Goal: Task Accomplishment & Management: Complete application form

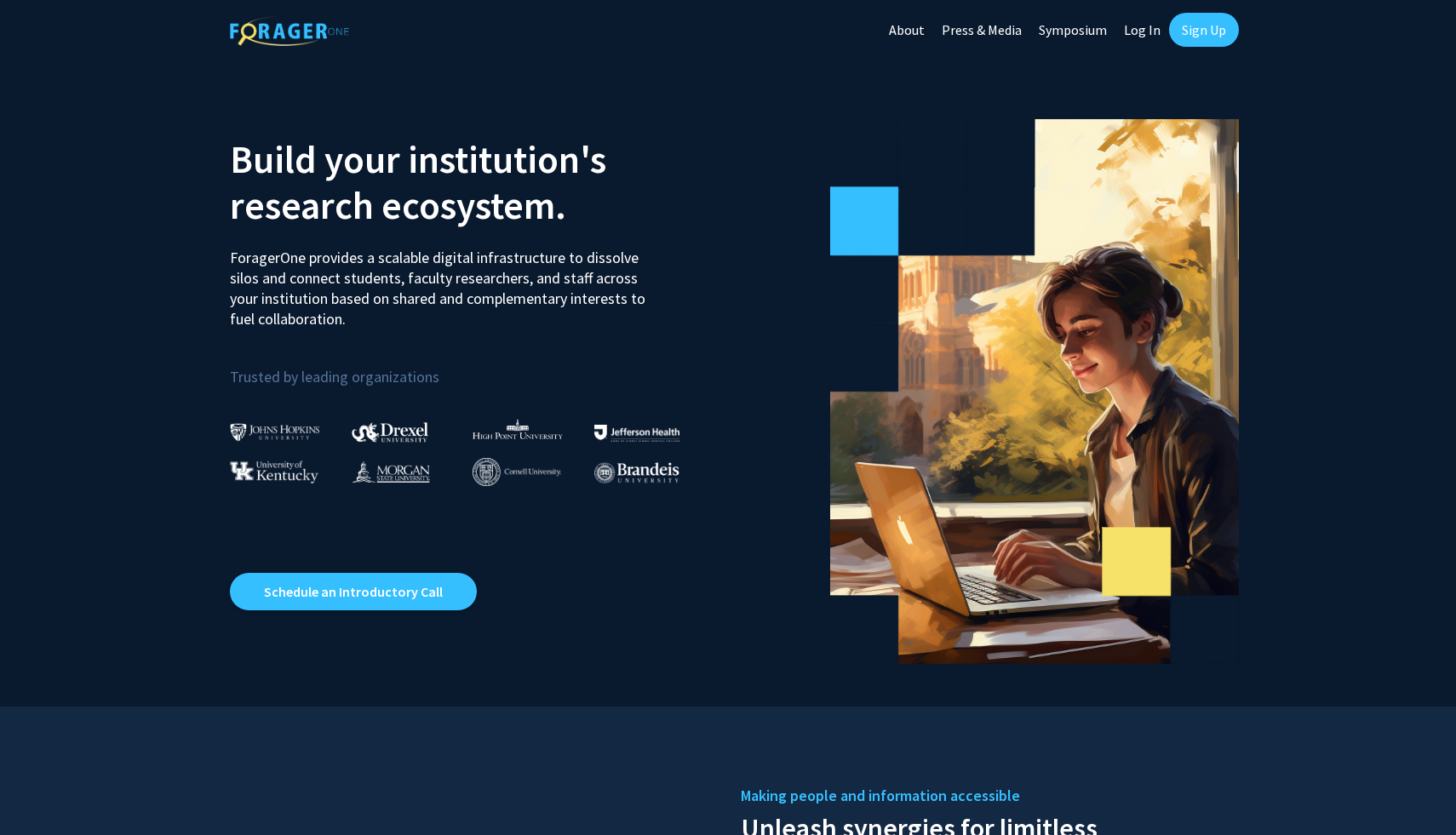
click at [1233, 36] on link "Sign Up" at bounding box center [1204, 29] width 70 height 34
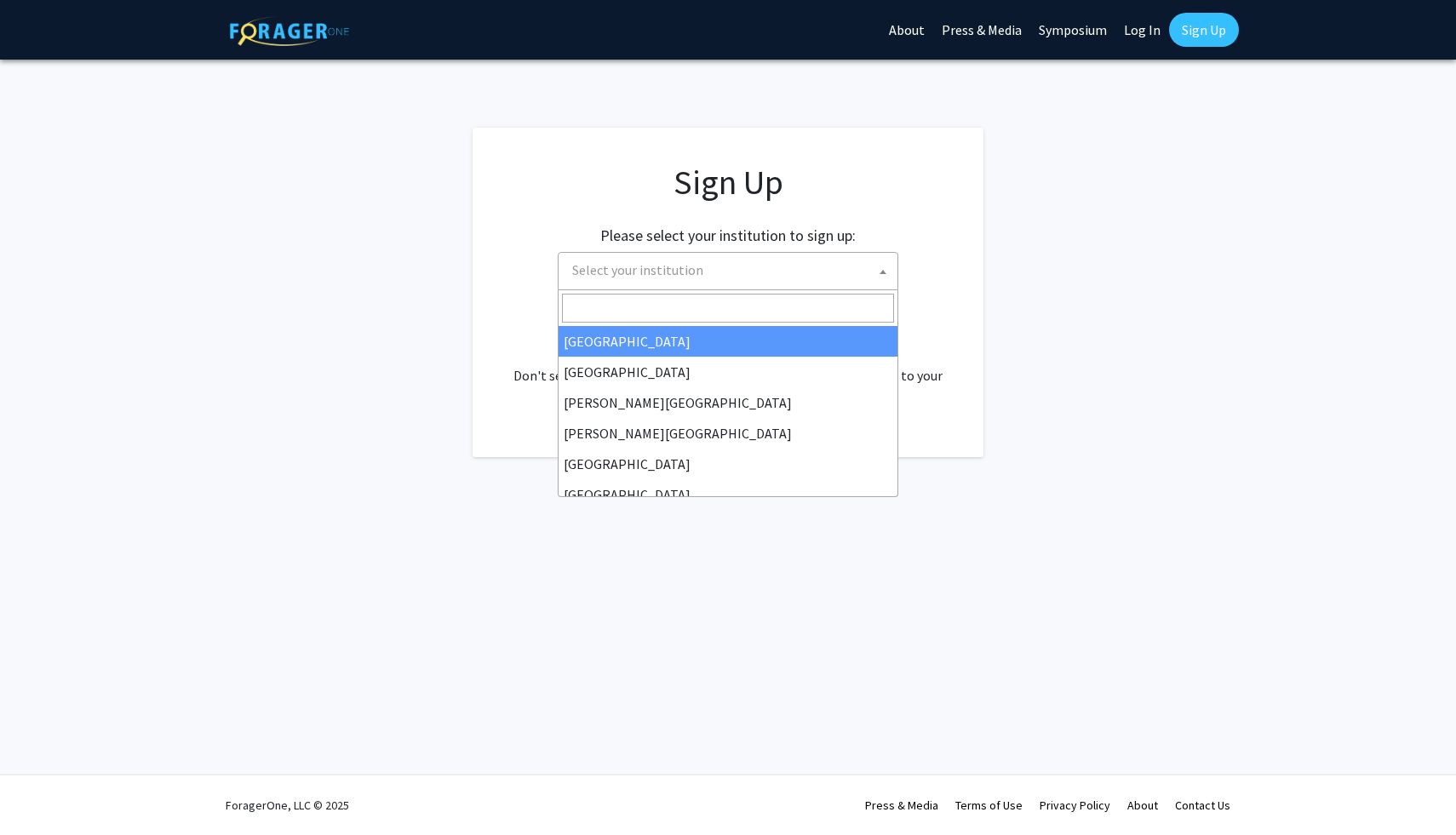
click at [842, 277] on span "Select your institution" at bounding box center [731, 270] width 332 height 35
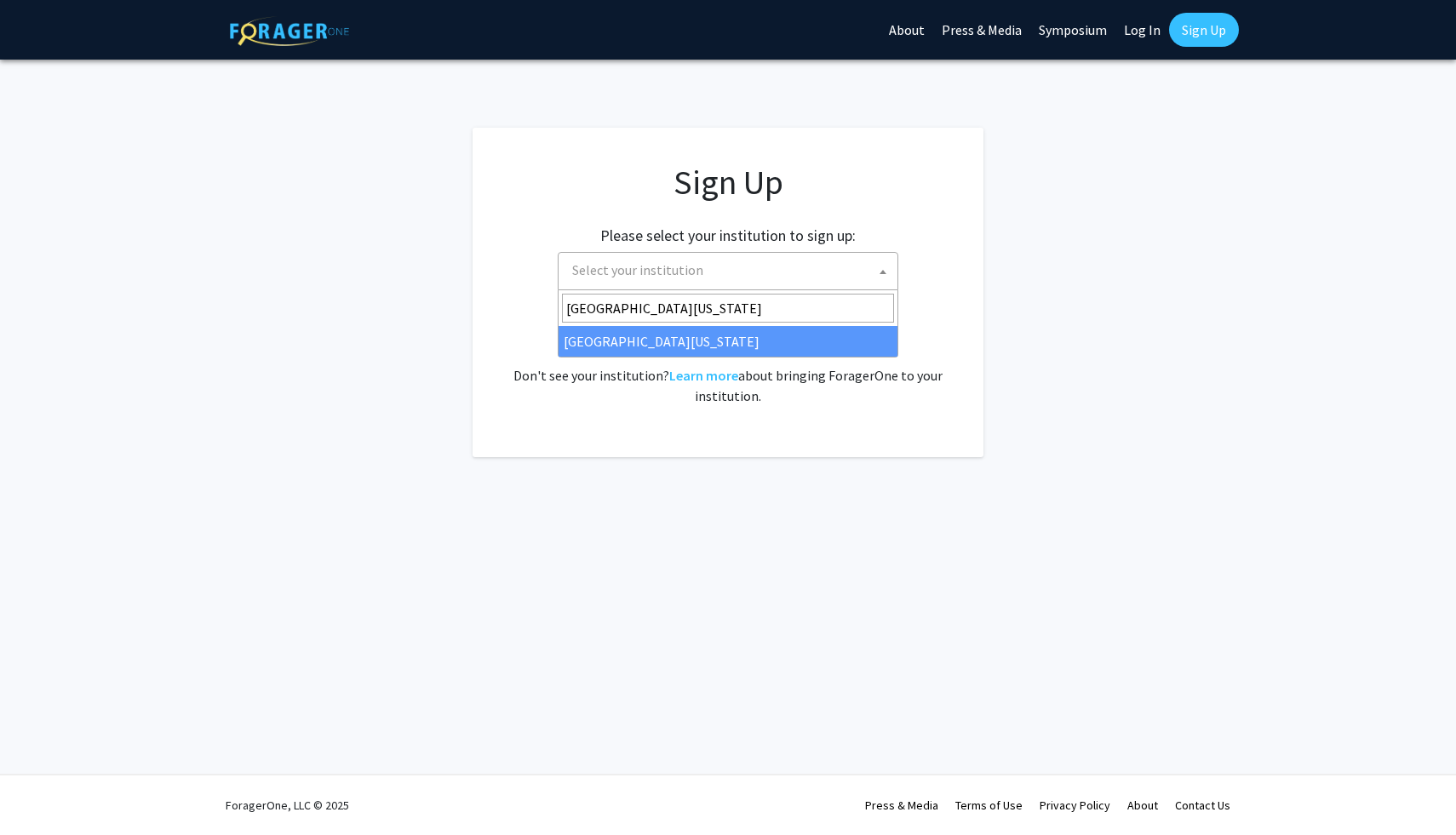
type input "university of missouri"
select select "33"
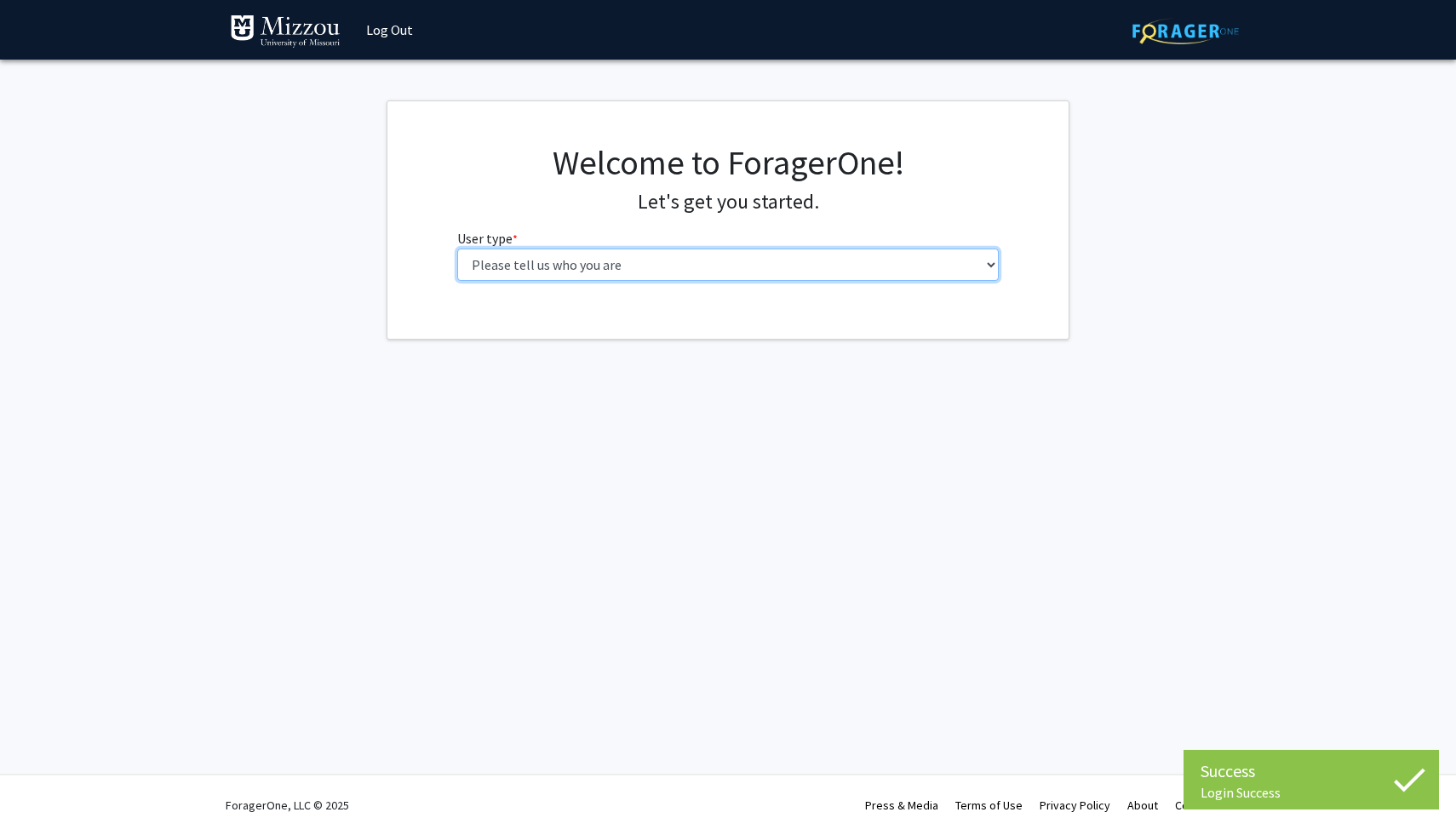
click at [954, 265] on select "Please tell us who you are Undergraduate Student Master's Student Doctoral Cand…" at bounding box center [728, 264] width 542 height 32
select select "1: undergrad"
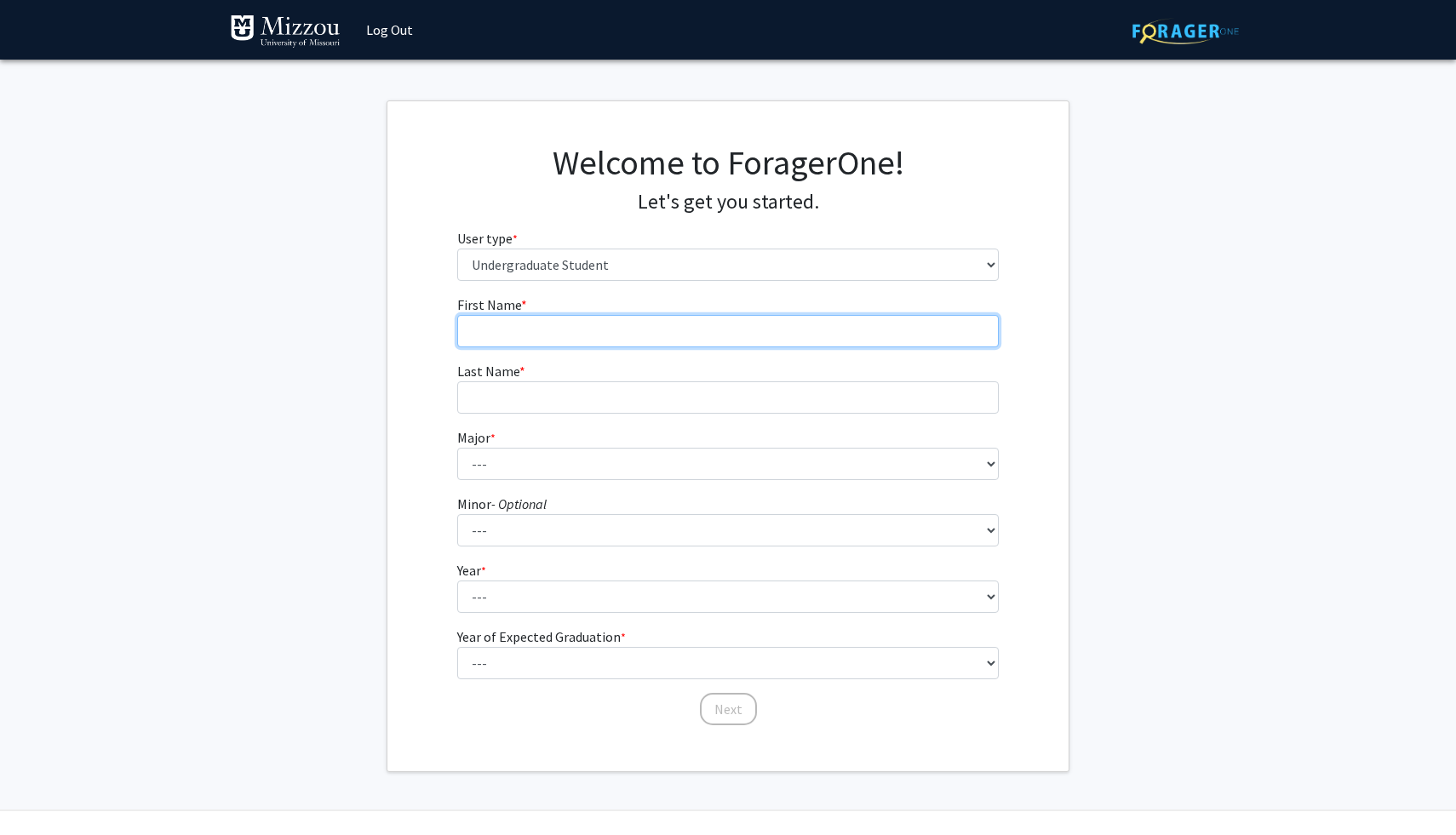
click at [934, 338] on input "First Name * required" at bounding box center [728, 331] width 542 height 32
type input "Ava"
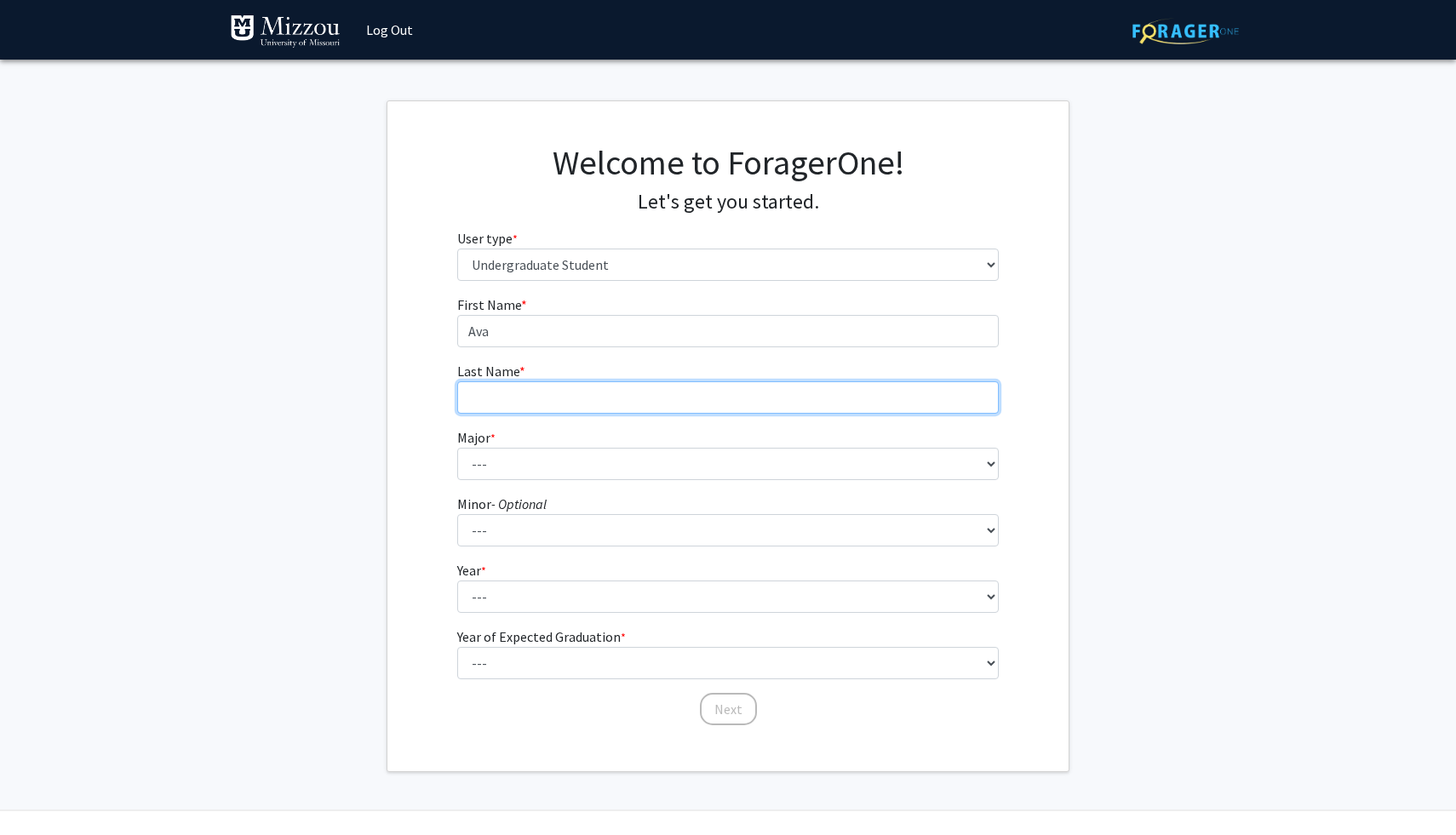
click at [893, 391] on input "Last Name * required" at bounding box center [728, 397] width 542 height 32
type input "[PERSON_NAME]"
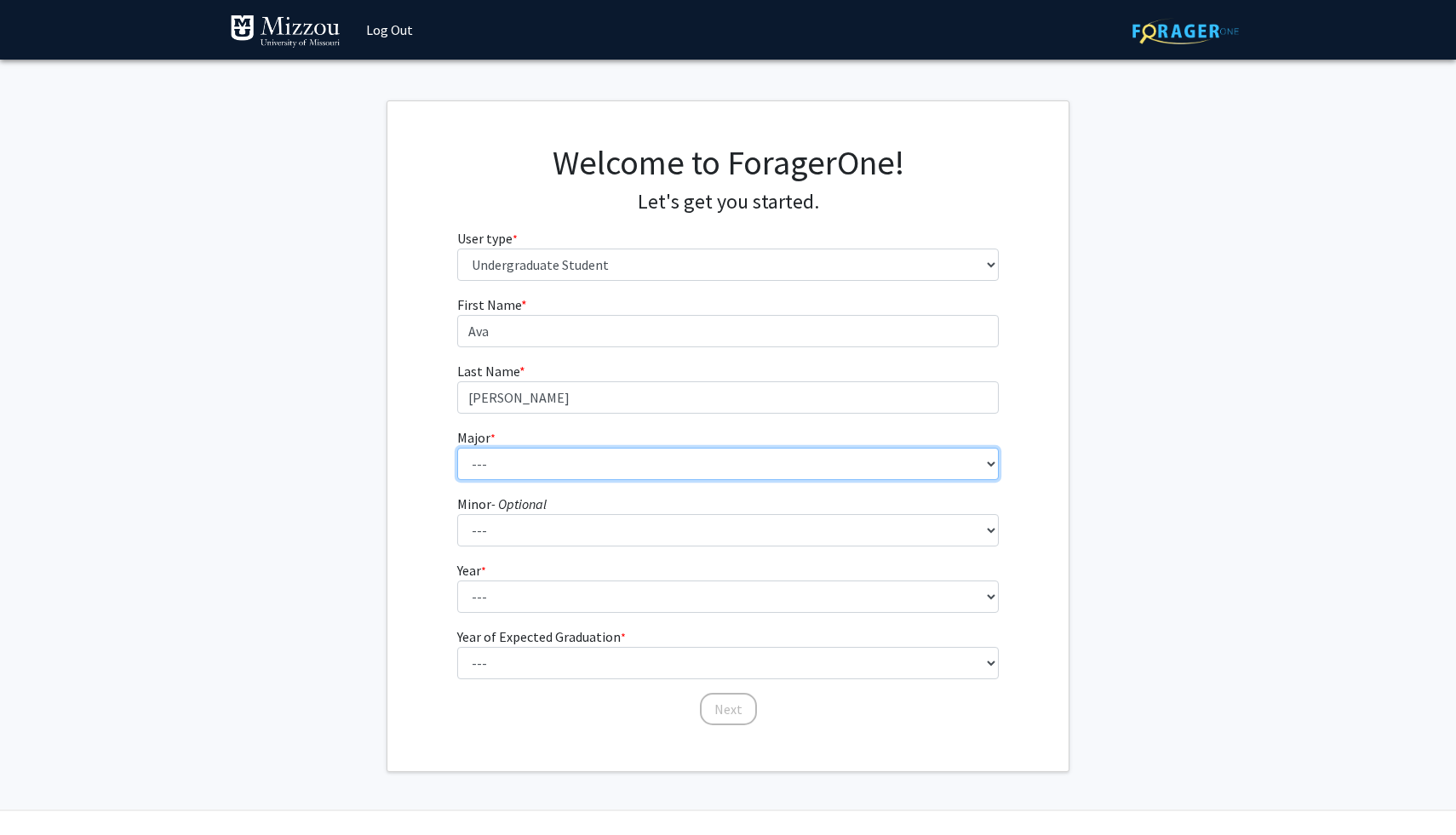
click at [847, 459] on select "--- Agribusiness Management Agricultural Education Agricultural Education: Comm…" at bounding box center [728, 463] width 542 height 32
select select "14: 2503"
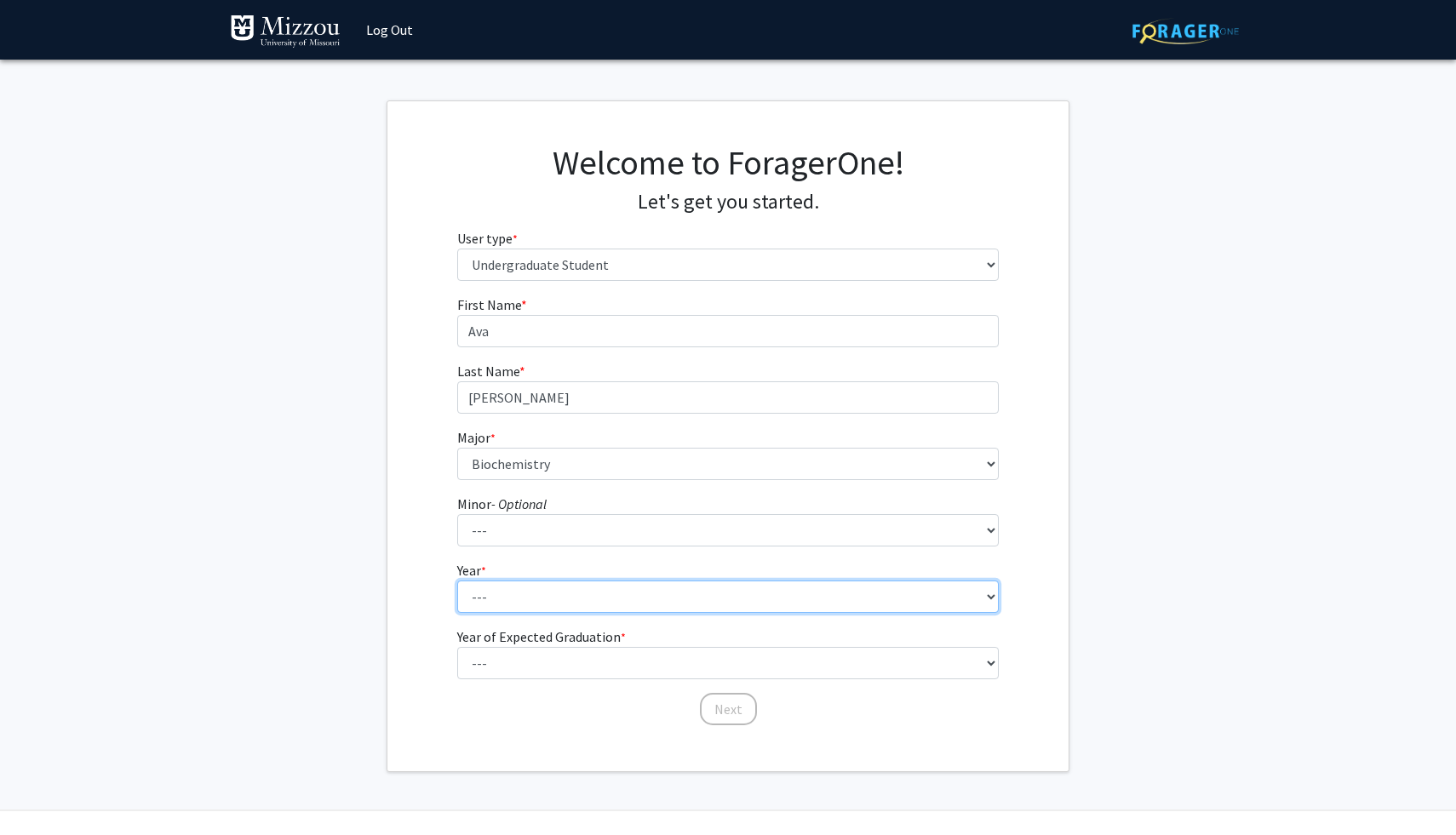
click at [739, 605] on select "--- First-year Sophomore Junior Senior Postbaccalaureate Certificate" at bounding box center [728, 596] width 542 height 32
select select "2: sophomore"
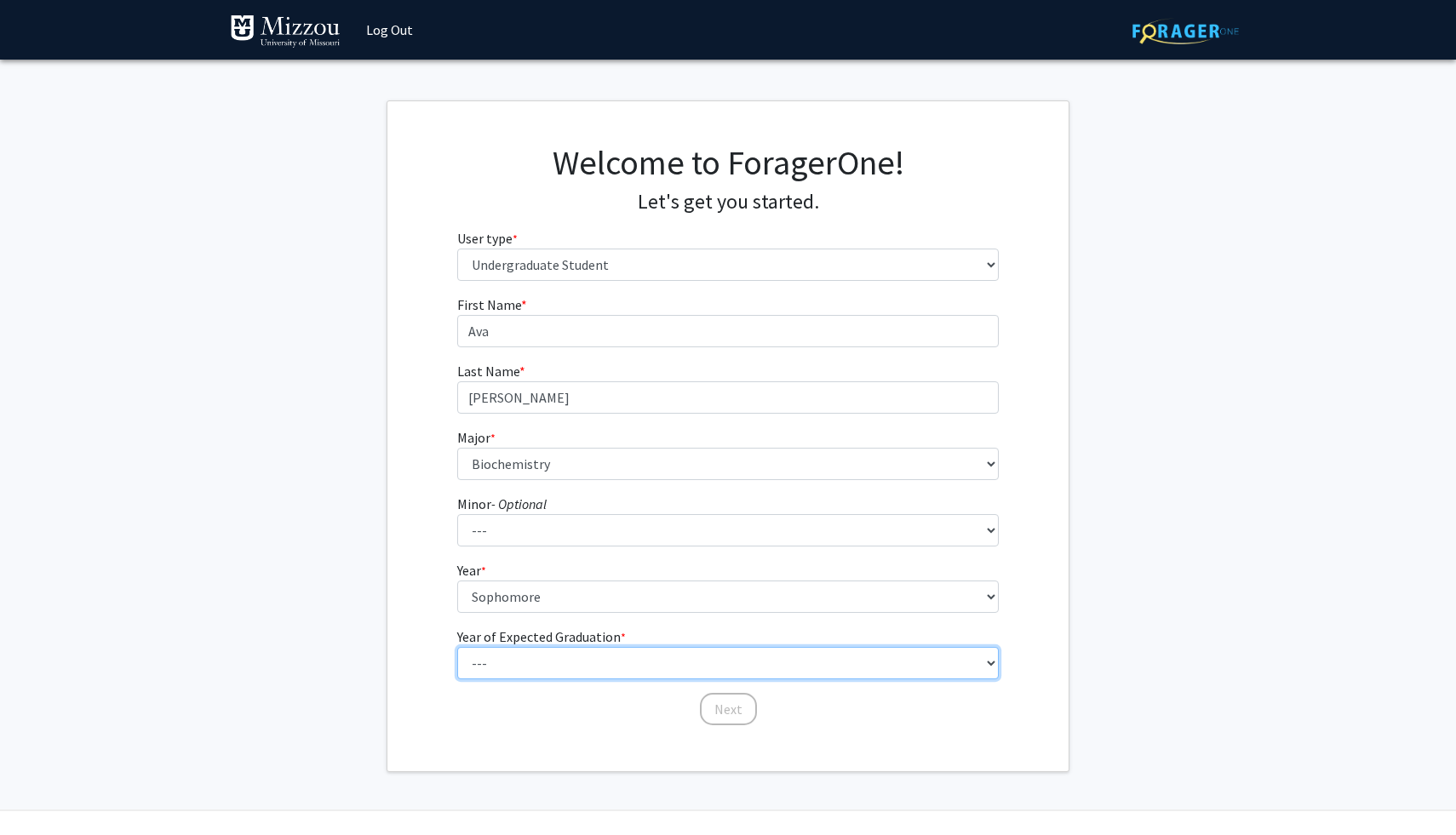
click at [706, 677] on select "--- 2025 2026 2027 2028 2029 2030 2031 2032 2033 2034" at bounding box center [728, 663] width 542 height 32
select select "4: 2028"
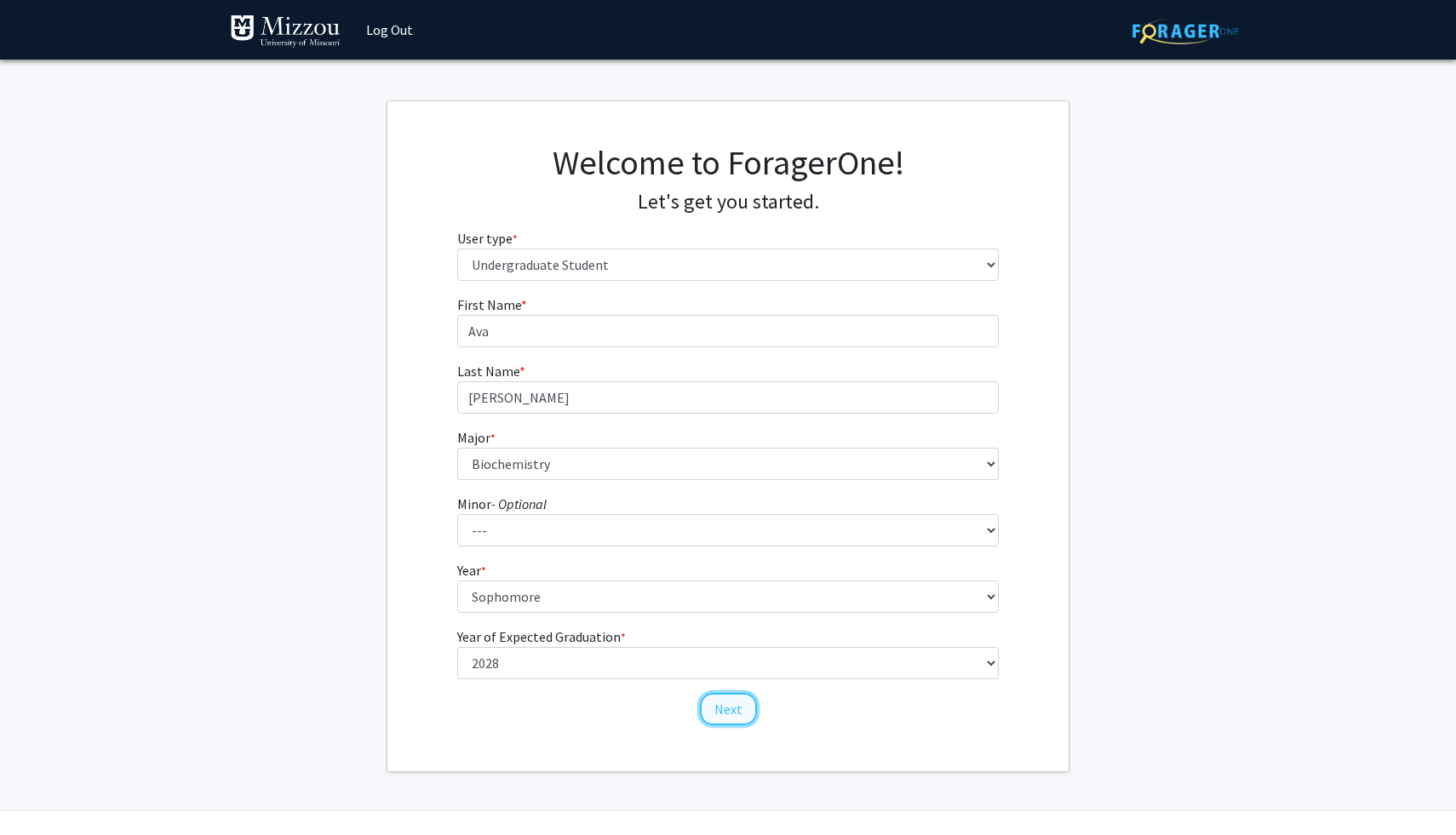
click at [724, 711] on button "Next" at bounding box center [728, 708] width 57 height 32
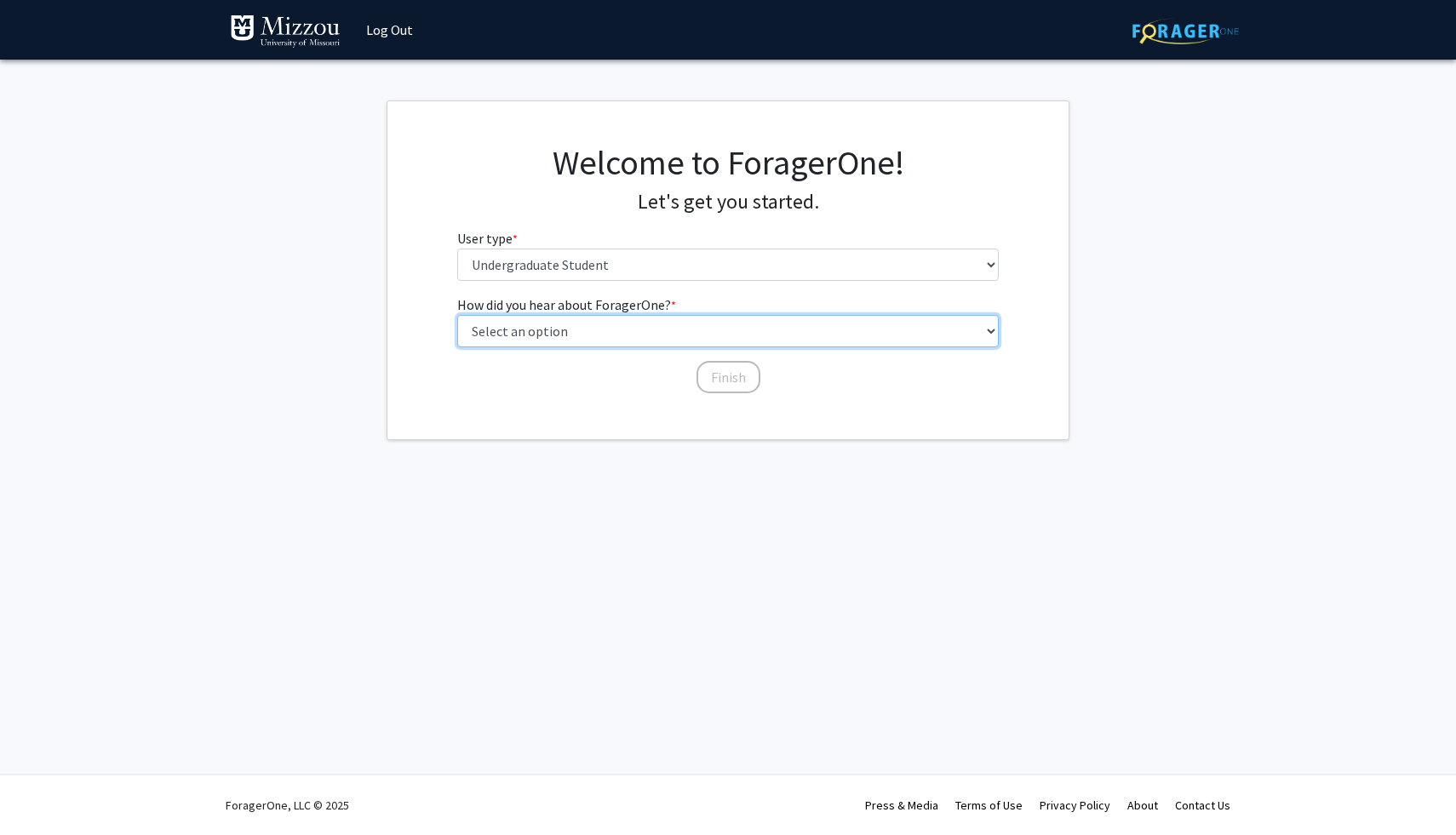
click at [775, 336] on select "Select an option Peer/student recommendation Faculty/staff recommendation Unive…" at bounding box center [728, 331] width 542 height 32
select select "3: university_website"
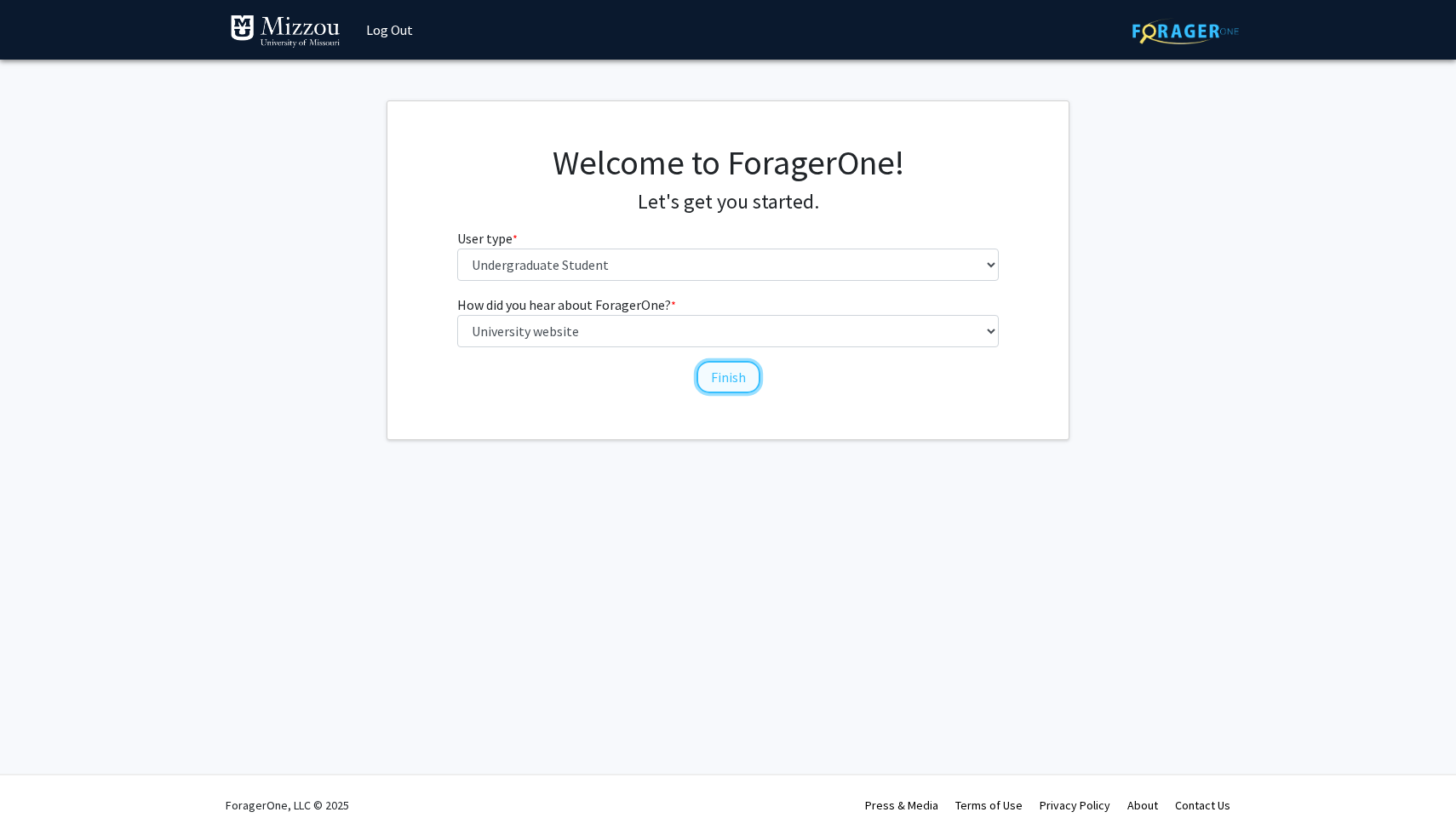
click at [710, 381] on button "Finish" at bounding box center [728, 376] width 64 height 32
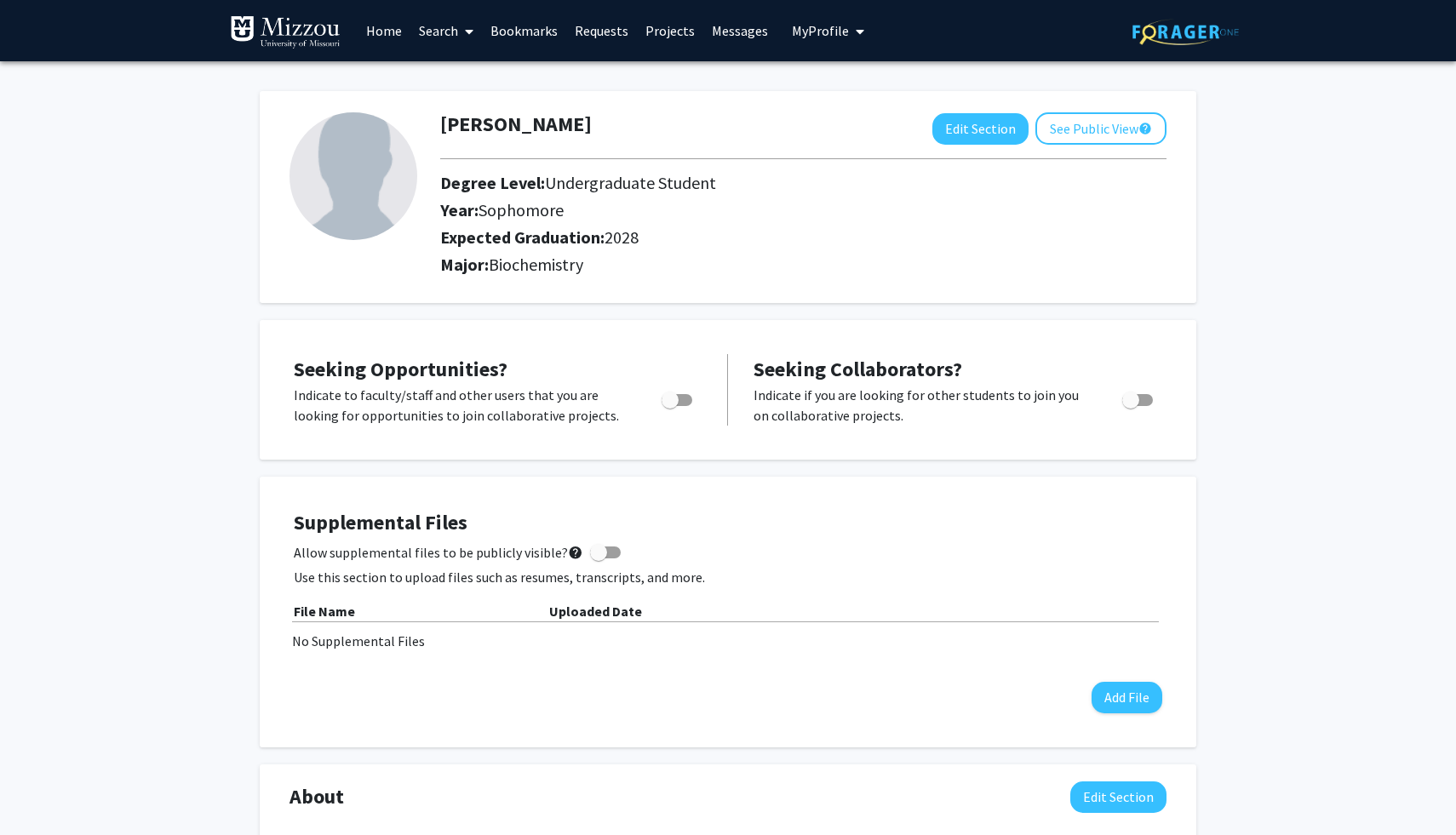
click at [645, 32] on link "Projects" at bounding box center [670, 30] width 67 height 59
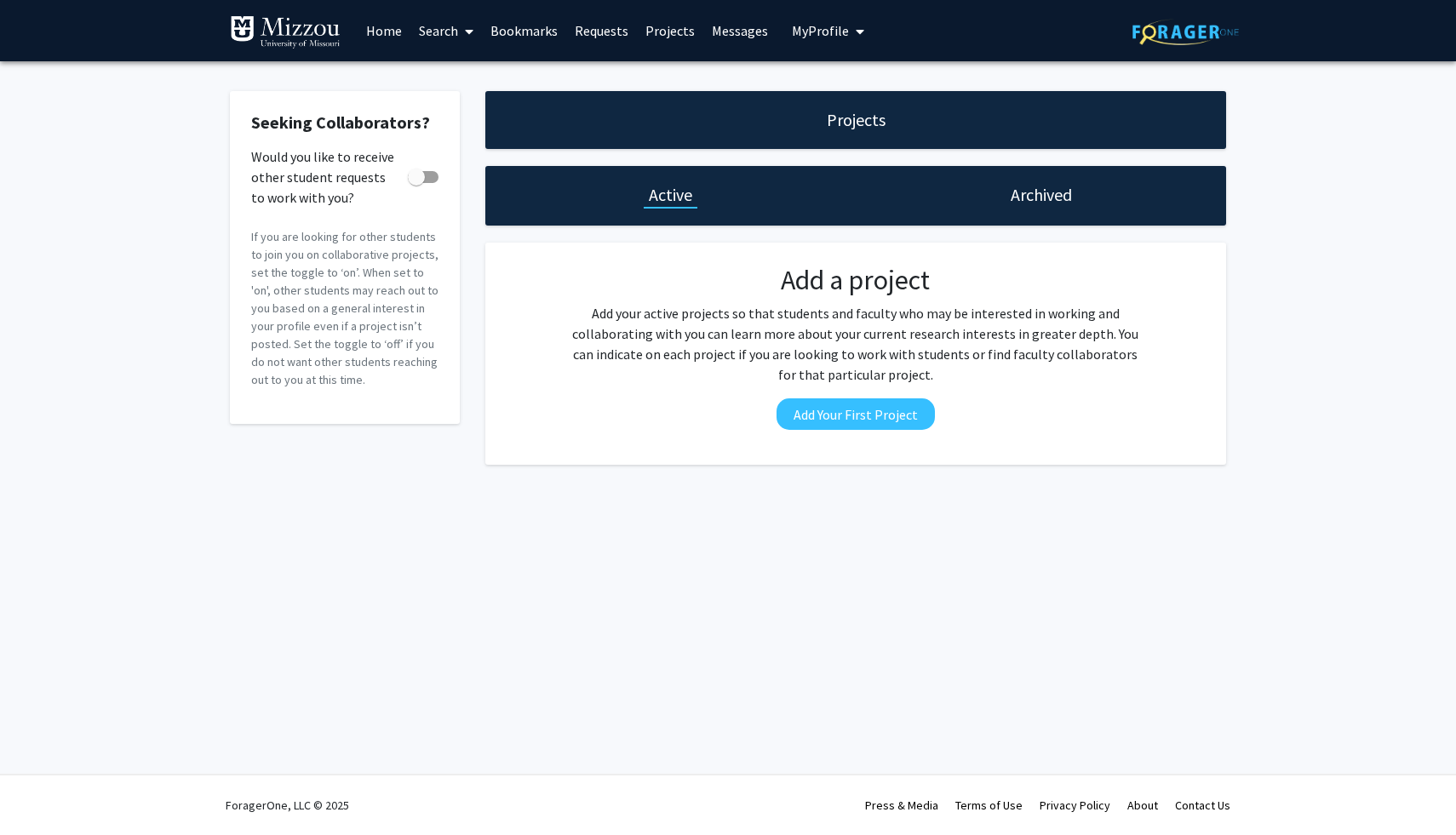
click at [458, 31] on link "Search" at bounding box center [446, 30] width 71 height 59
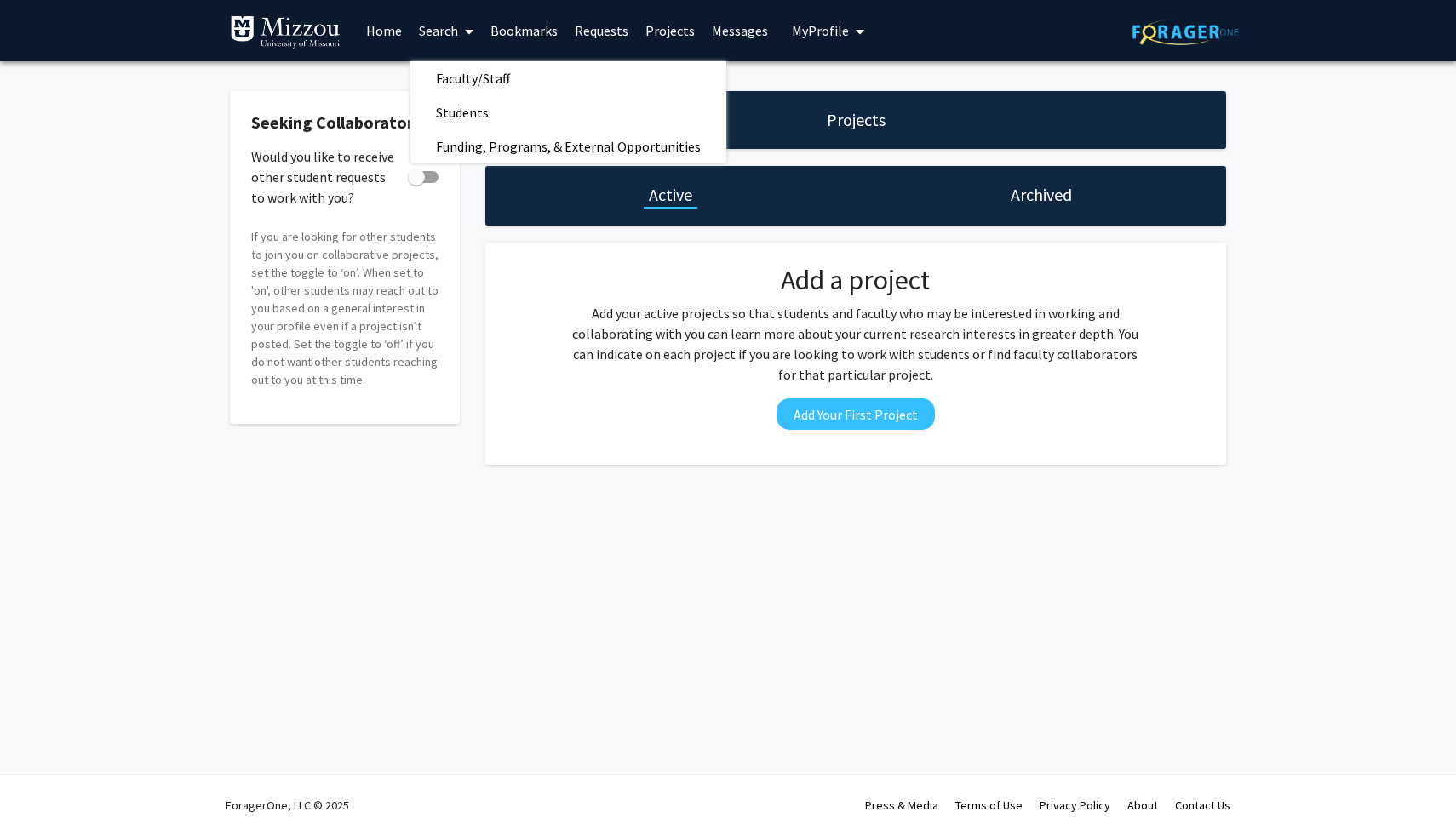
click at [380, 33] on link "Home" at bounding box center [384, 30] width 53 height 59
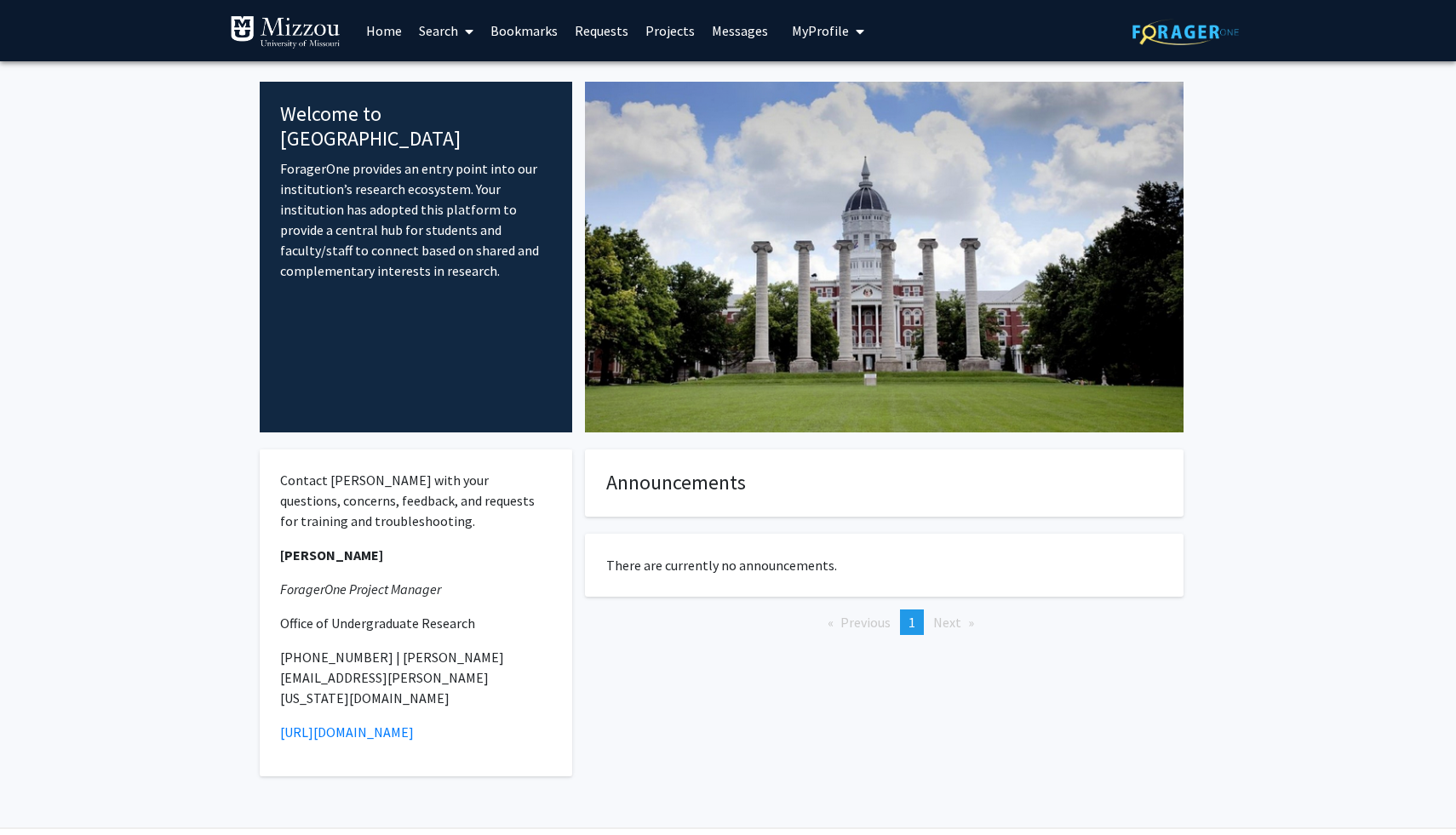
click at [828, 31] on span "My Profile" at bounding box center [821, 30] width 57 height 17
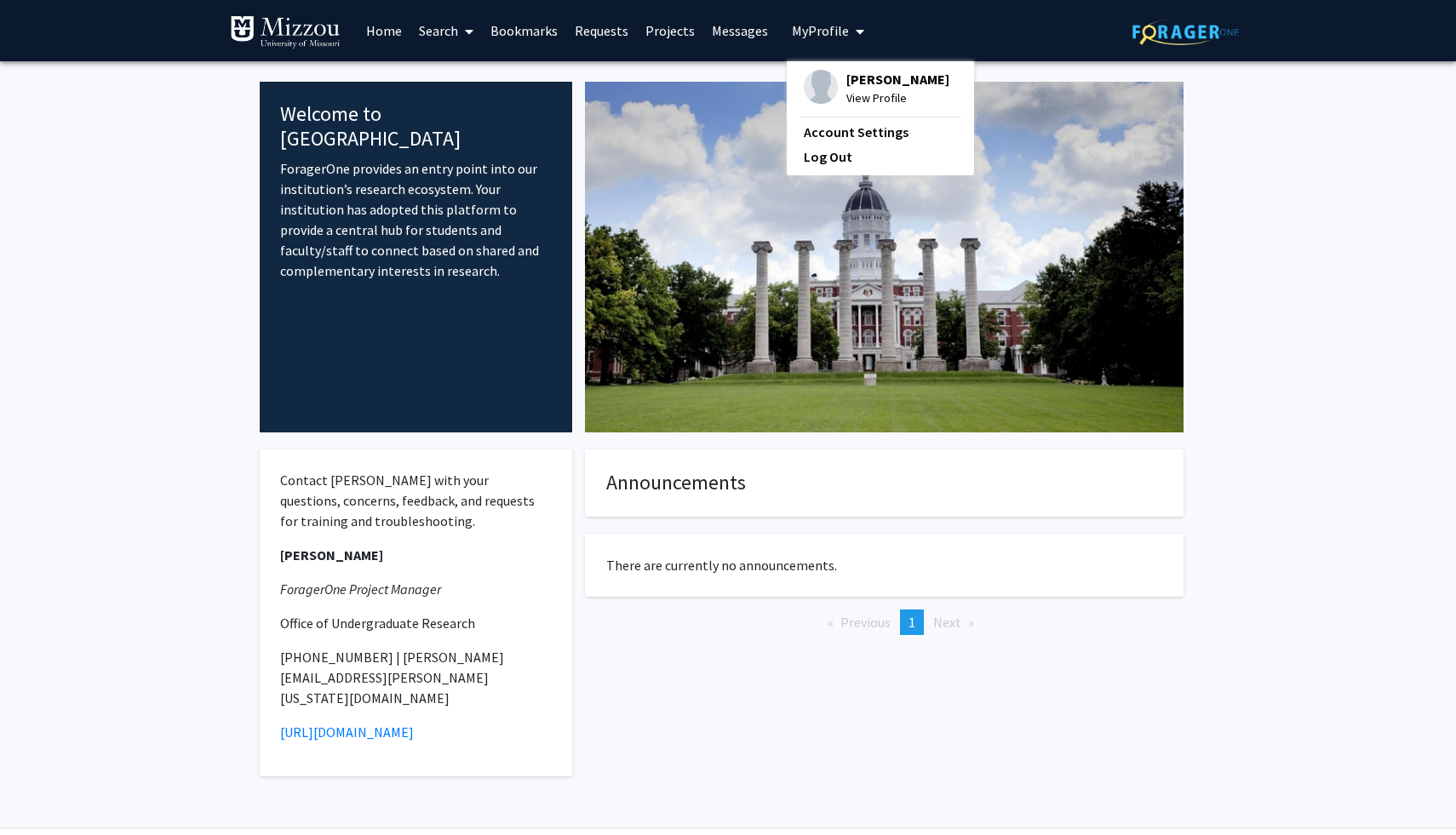
click at [852, 88] on span "View Profile" at bounding box center [897, 98] width 103 height 19
